Goal: Task Accomplishment & Management: Use online tool/utility

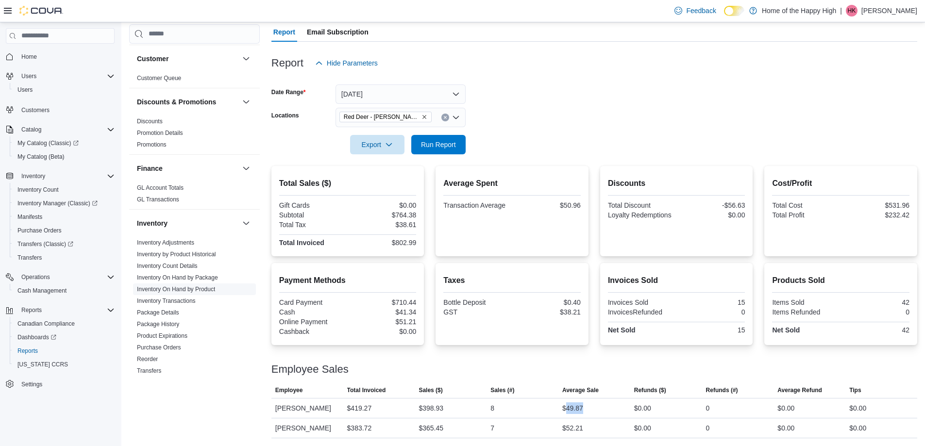
scroll to position [118, 0]
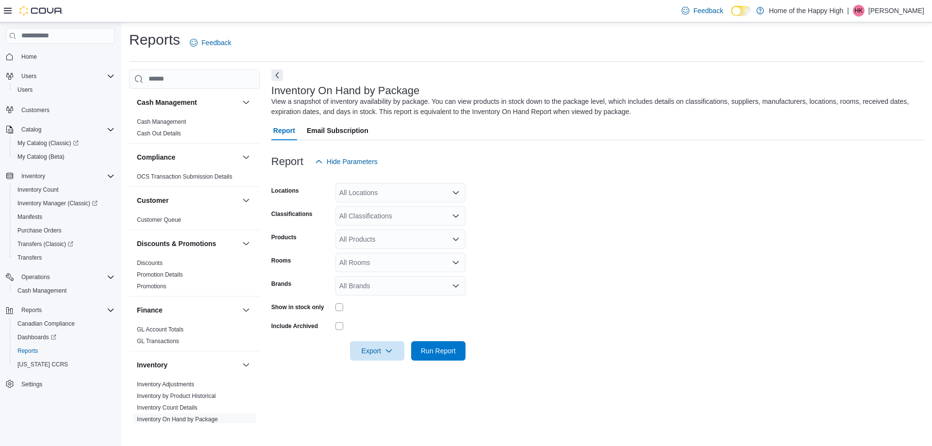
click at [397, 194] on div "All Locations" at bounding box center [400, 192] width 130 height 19
type input "****"
click at [406, 209] on span "Red Deer - [PERSON_NAME][GEOGRAPHIC_DATA] - Fire & Flower" at bounding box center [480, 209] width 208 height 10
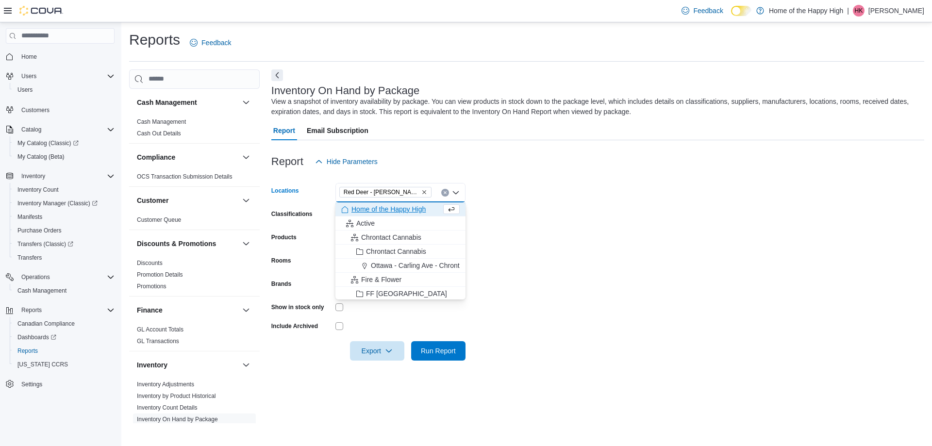
click at [582, 232] on form "Locations Red Deer - Dawson Centre - Fire & Flower Combo box. Selected. Red Dee…" at bounding box center [597, 265] width 653 height 189
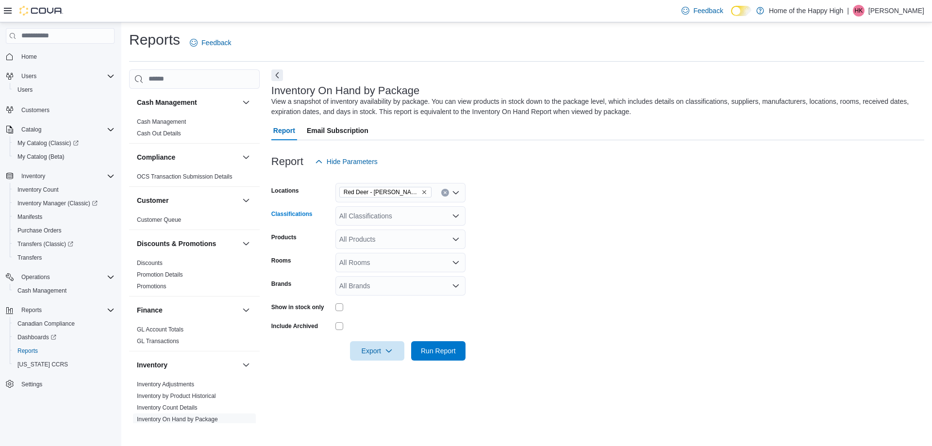
click at [401, 220] on div "All Classifications" at bounding box center [400, 215] width 130 height 19
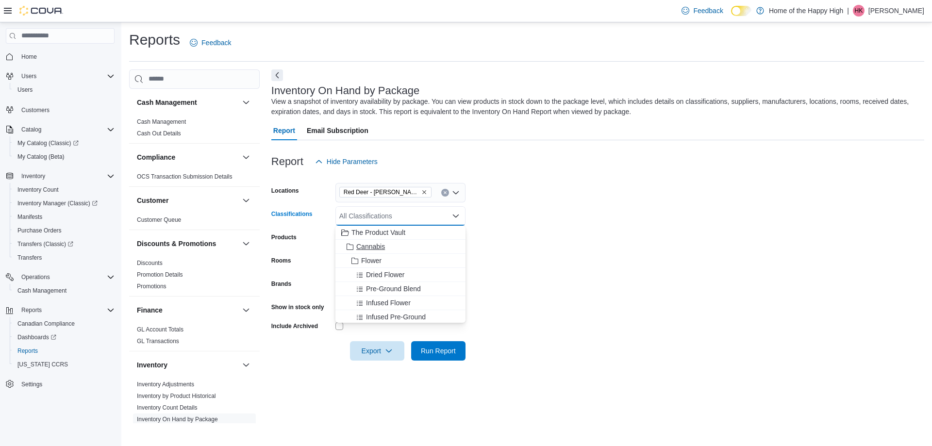
click at [373, 247] on span "Cannabis" at bounding box center [370, 247] width 29 height 10
click at [573, 228] on form "Locations Red Deer - Dawson Centre - Fire & Flower Classifications Cannabis Com…" at bounding box center [597, 265] width 653 height 189
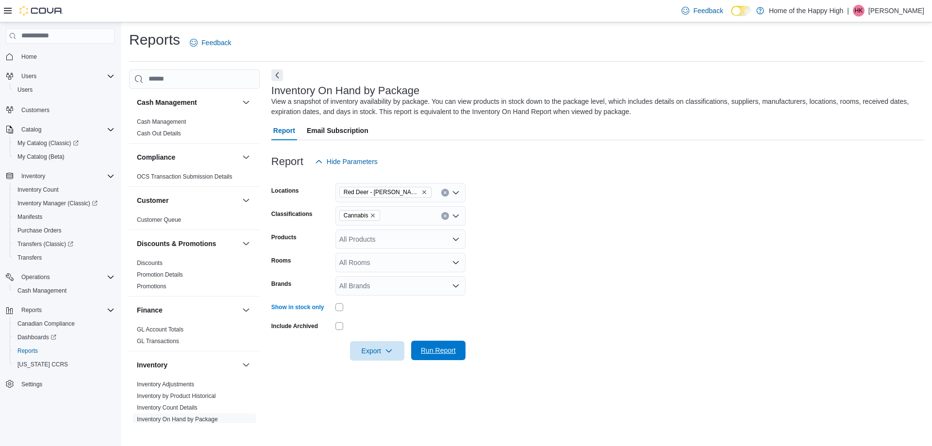
click at [440, 353] on span "Run Report" at bounding box center [438, 351] width 35 height 10
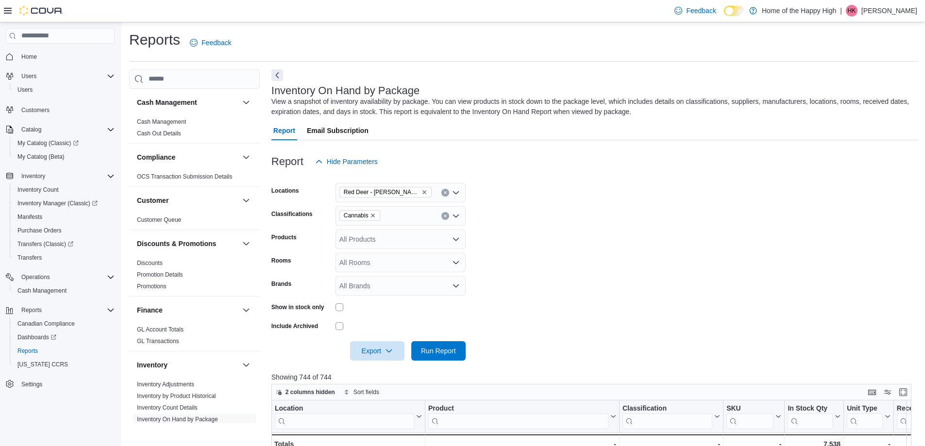
click at [498, 330] on form "Locations Red Deer - Dawson Centre - Fire & Flower Classifications Cannabis Pro…" at bounding box center [594, 265] width 647 height 189
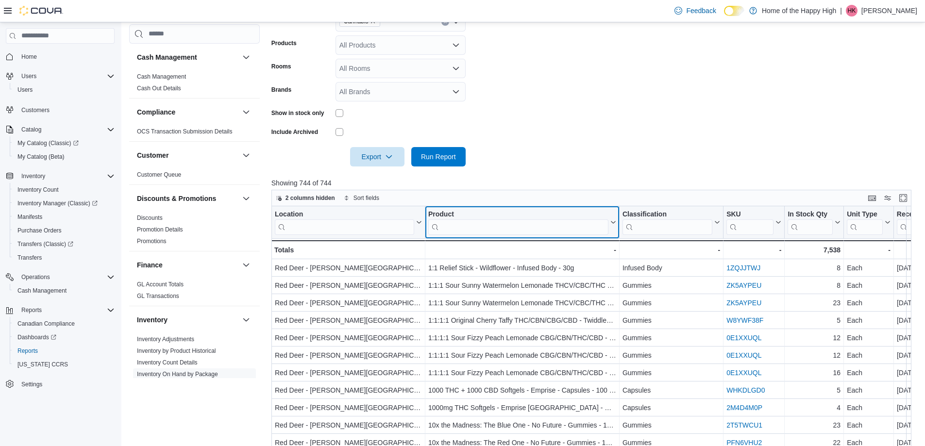
click at [485, 231] on input "search" at bounding box center [518, 227] width 180 height 16
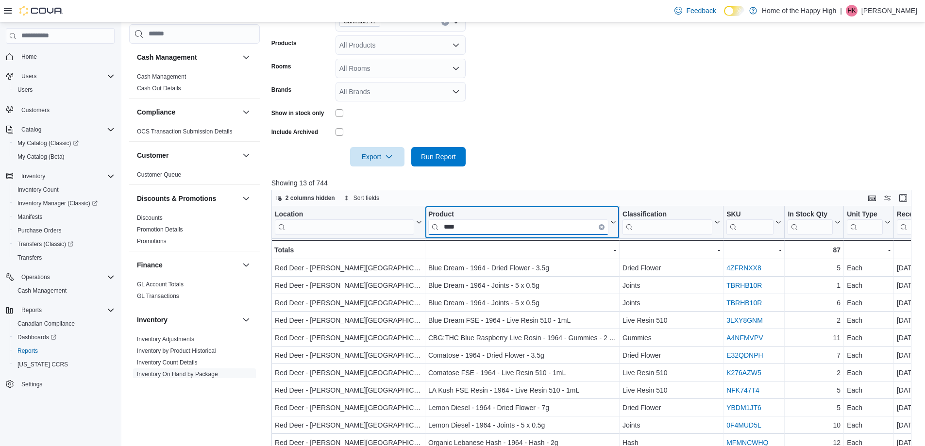
type input "****"
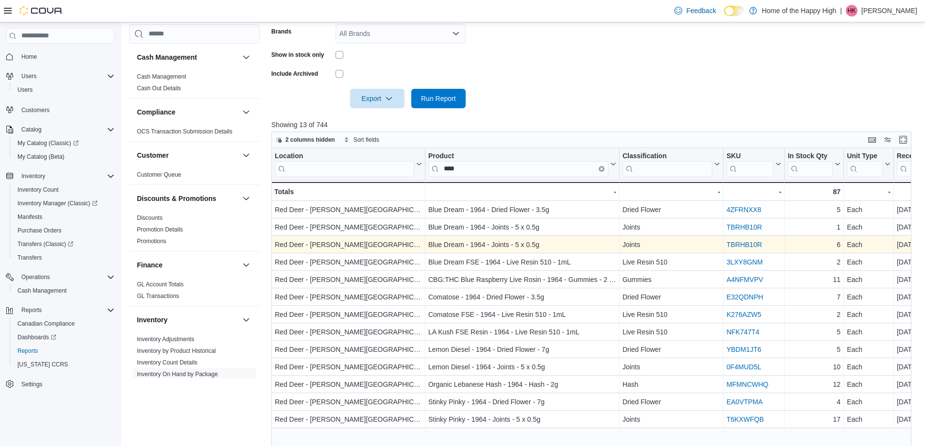
scroll to position [205, 0]
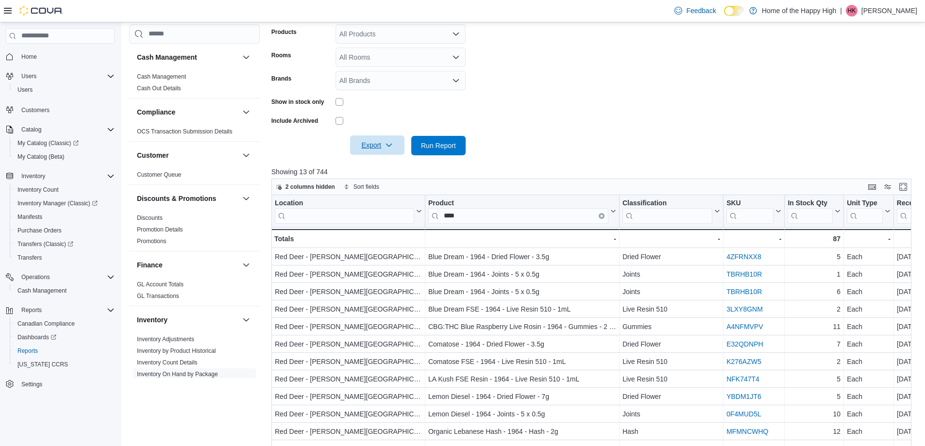
click at [381, 149] on span "Export" at bounding box center [377, 144] width 43 height 19
click at [384, 164] on span "Export to Excel" at bounding box center [379, 165] width 44 height 8
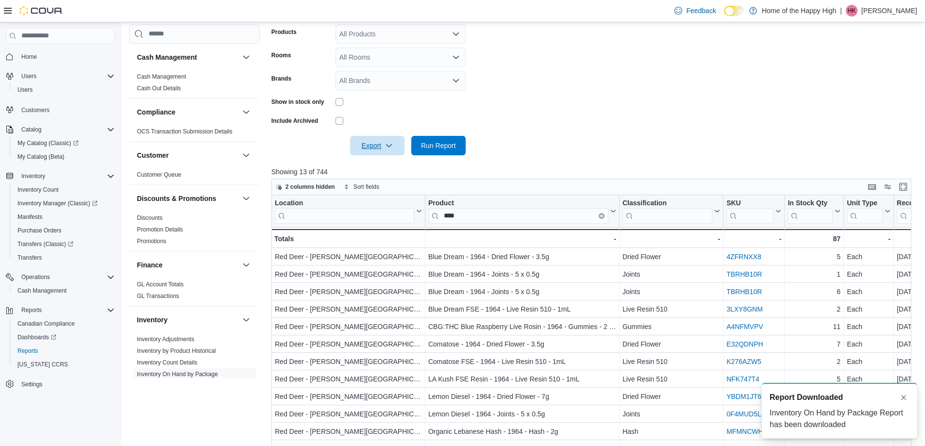
scroll to position [0, 0]
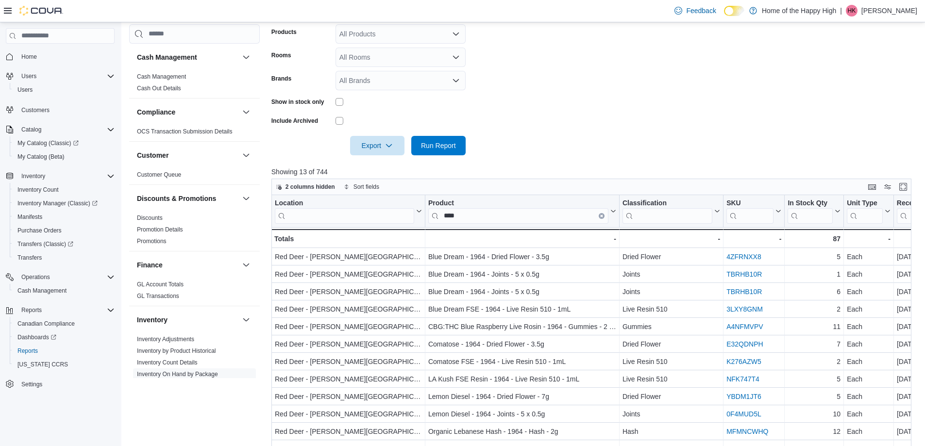
click at [600, 77] on form "Locations Red Deer - Dawson Centre - Fire & Flower Classifications Cannabis Pro…" at bounding box center [594, 60] width 647 height 189
